Goal: Information Seeking & Learning: Compare options

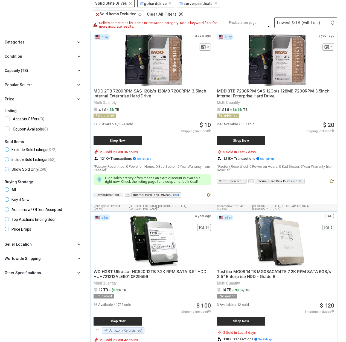
scroll to position [66, 0]
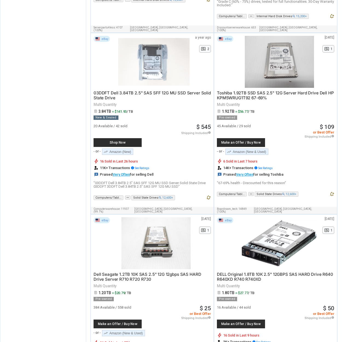
scroll to position [1882, 0]
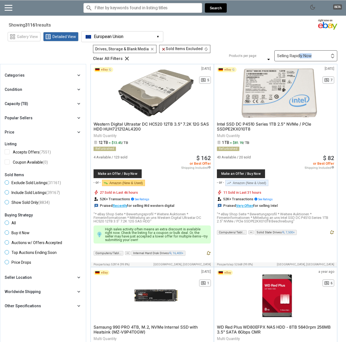
click at [299, 58] on div "Selling Rapidly Now First or Last Chance to Buy Recently Listed Selling Rapidly…" at bounding box center [305, 55] width 63 height 11
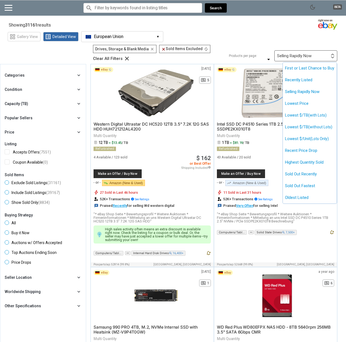
click at [289, 41] on div at bounding box center [173, 171] width 346 height 342
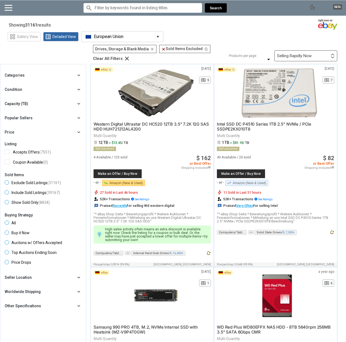
click at [44, 106] on div "Capacity (TB) chevron_right" at bounding box center [43, 103] width 77 height 7
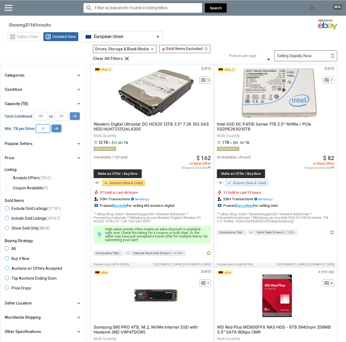
click at [45, 130] on input "number" at bounding box center [43, 128] width 14 height 8
type input "*"
click at [56, 130] on icon "arrow_right_alt" at bounding box center [56, 128] width 5 height 5
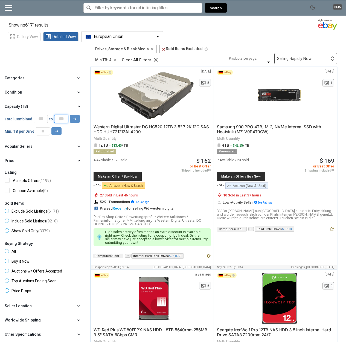
click at [62, 120] on input "*" at bounding box center [61, 119] width 14 height 8
click at [66, 119] on input "**" at bounding box center [61, 119] width 14 height 8
click at [76, 119] on icon "arrow_right_alt" at bounding box center [74, 118] width 5 height 5
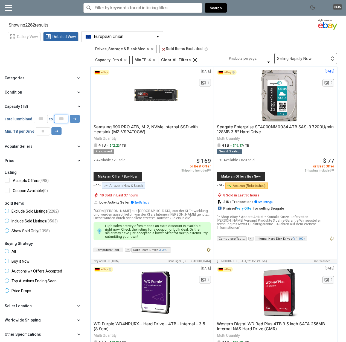
click at [63, 119] on input "*" at bounding box center [61, 119] width 14 height 8
click at [71, 118] on button "arrow_right_alt" at bounding box center [75, 119] width 10 height 8
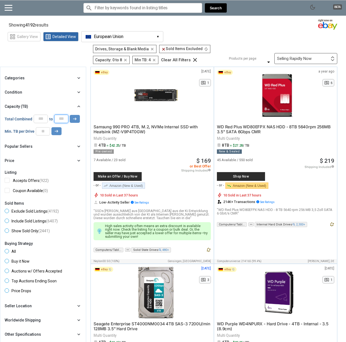
click at [63, 118] on input "*" at bounding box center [61, 119] width 14 height 8
type input "*"
click at [73, 121] on icon "arrow_right_alt" at bounding box center [74, 118] width 5 height 5
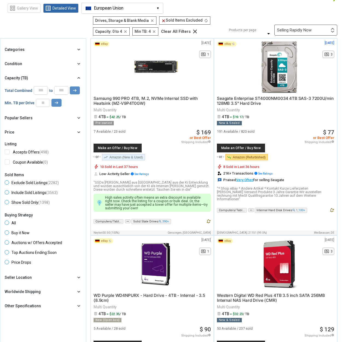
scroll to position [33, 0]
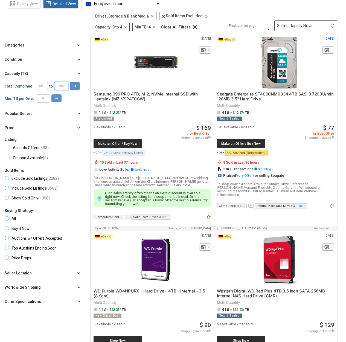
click at [67, 88] on input "*" at bounding box center [61, 86] width 14 height 8
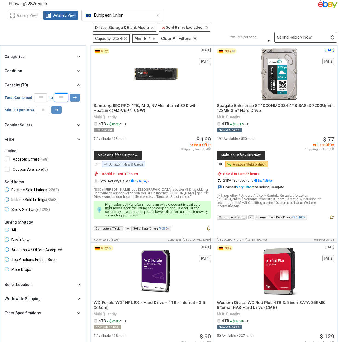
scroll to position [0, 0]
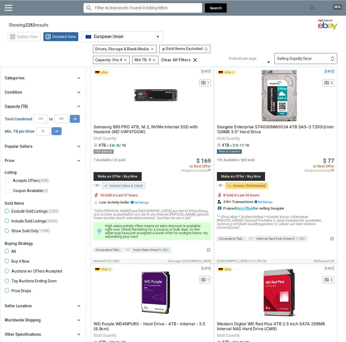
click at [65, 128] on div "Min. TB per Drive * arrow_right_alt" at bounding box center [43, 131] width 77 height 8
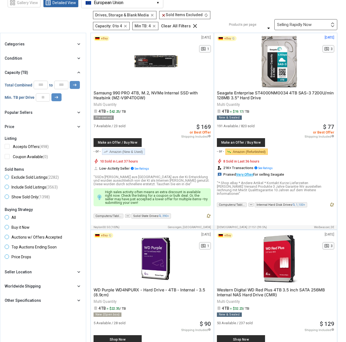
scroll to position [33, 0]
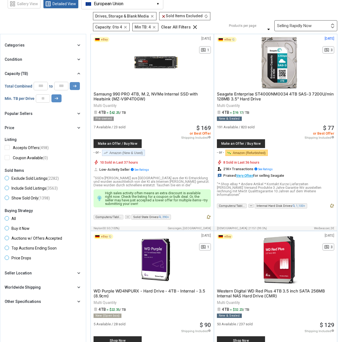
click at [318, 133] on span "or Best Offer" at bounding box center [319, 133] width 30 height 4
click at [293, 130] on div "191 Available / 820 sold Make an Offer / Buy Now - or - trending_down Amazon (R…" at bounding box center [275, 139] width 117 height 37
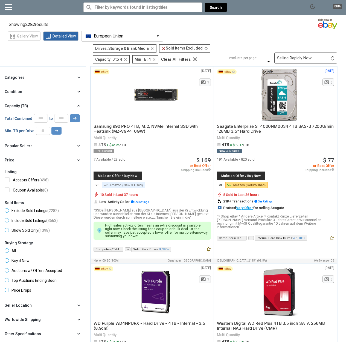
scroll to position [0, 0]
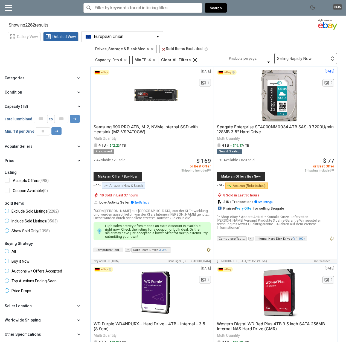
click at [251, 177] on span "Make an Offer / Buy Now" at bounding box center [240, 176] width 43 height 3
click at [277, 57] on div "Selling Rapidly Now" at bounding box center [294, 59] width 34 height 4
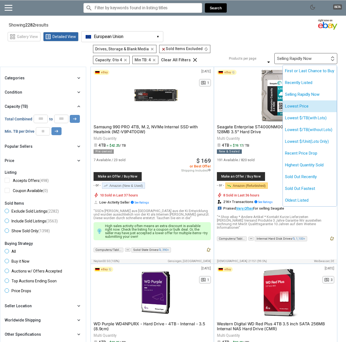
click at [307, 106] on li "Lowest Price" at bounding box center [310, 106] width 54 height 12
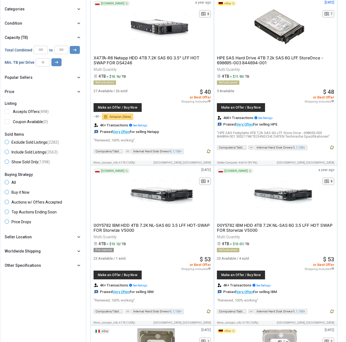
scroll to position [98, 0]
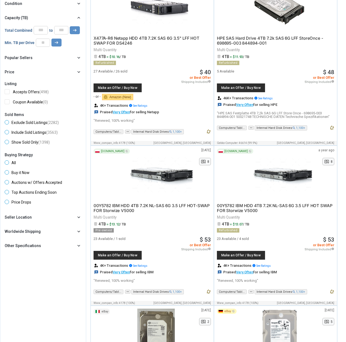
click at [37, 215] on div "Seller Location chevron_right" at bounding box center [43, 217] width 77 height 7
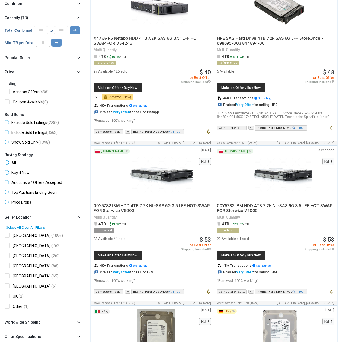
click at [37, 215] on div "Seller Location chevron_right" at bounding box center [43, 217] width 77 height 7
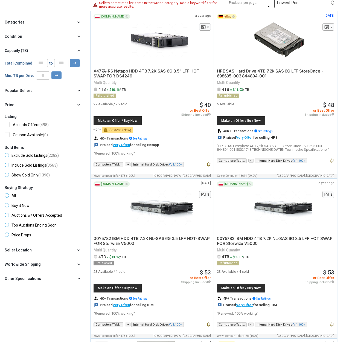
scroll to position [33, 0]
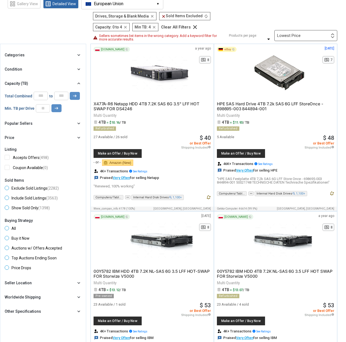
click at [69, 64] on div "Categories chevron_right search close Select All shown | Clear All shown Comput…" at bounding box center [43, 96] width 77 height 89
click at [19, 67] on div "Condition" at bounding box center [13, 68] width 17 height 5
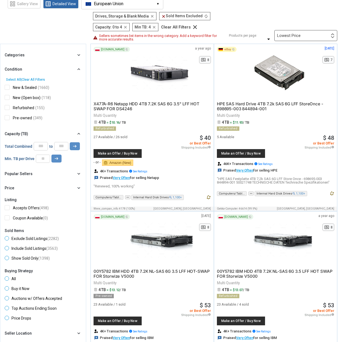
click at [19, 67] on div "Condition" at bounding box center [13, 68] width 17 height 5
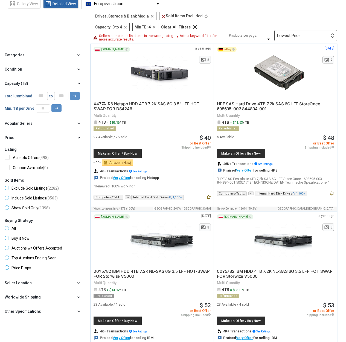
click at [21, 54] on div "Categories" at bounding box center [15, 54] width 20 height 5
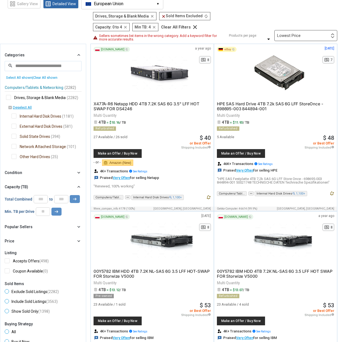
click at [13, 135] on span "Solid State Drives" at bounding box center [30, 137] width 39 height 7
click at [15, 158] on div at bounding box center [173, 171] width 346 height 342
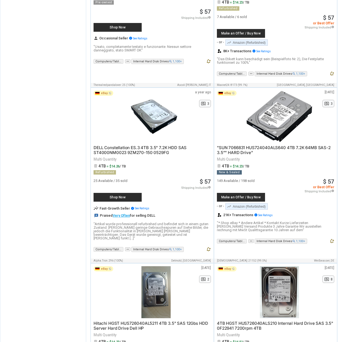
scroll to position [312, 0]
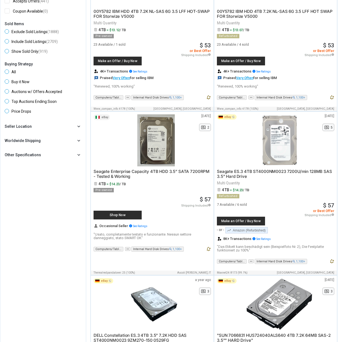
click at [288, 193] on div "Seagate ES.3 4TB ST4000NM0023 7200U/min 128MB SAS 3.5" Hard Drive Multi Quantit…" at bounding box center [275, 209] width 117 height 86
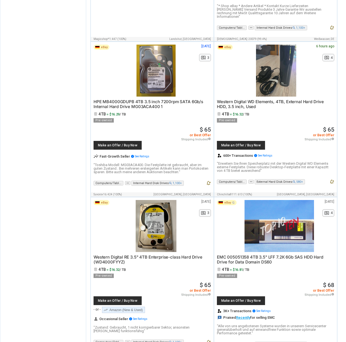
scroll to position [3665, 0]
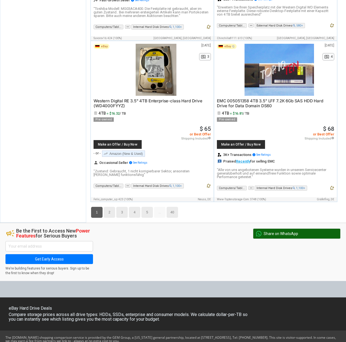
scroll to position [3812, 0]
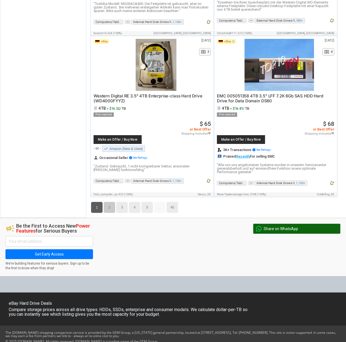
click at [110, 202] on link "2" at bounding box center [109, 207] width 11 height 11
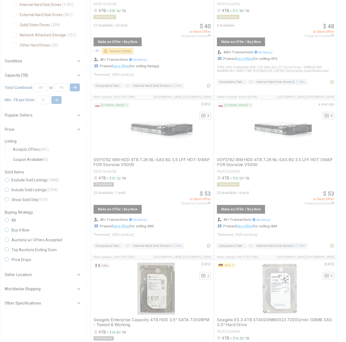
scroll to position [19, 0]
